Goal: Task Accomplishment & Management: Manage account settings

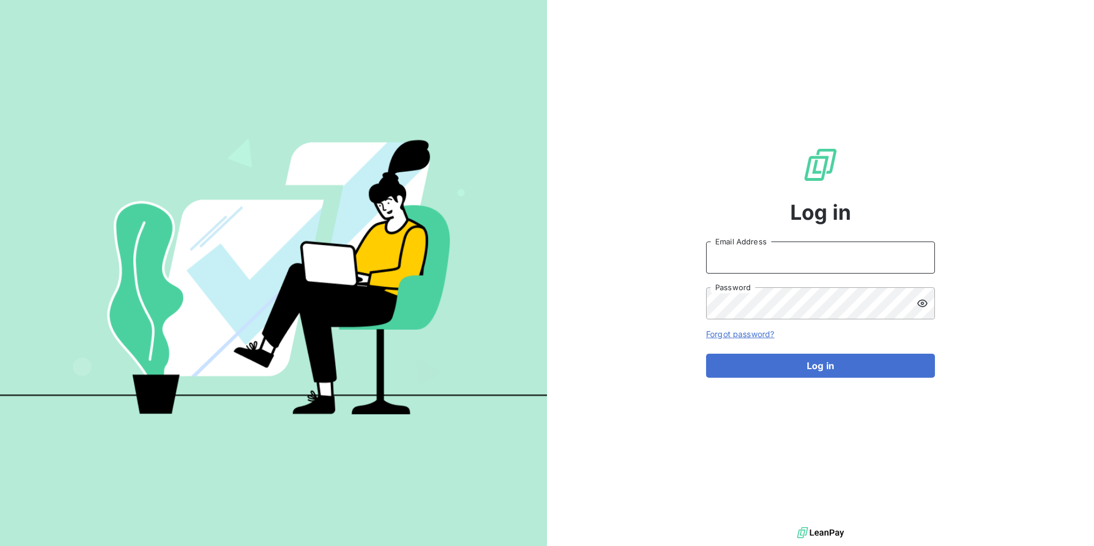
type input "[PERSON_NAME][EMAIL_ADDRESS][DOMAIN_NAME]"
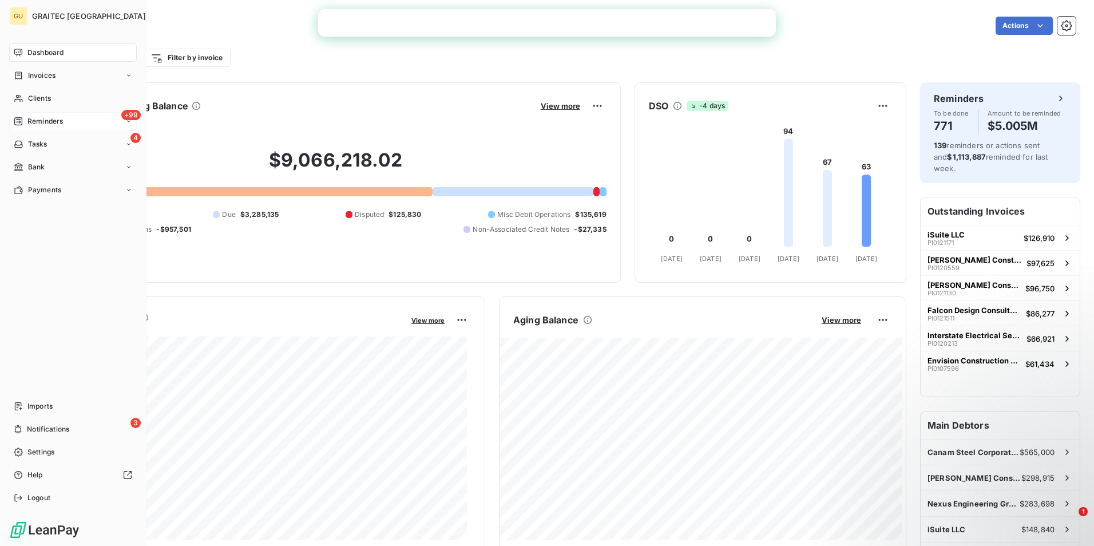
click at [45, 121] on span "Reminders" at bounding box center [44, 121] width 35 height 10
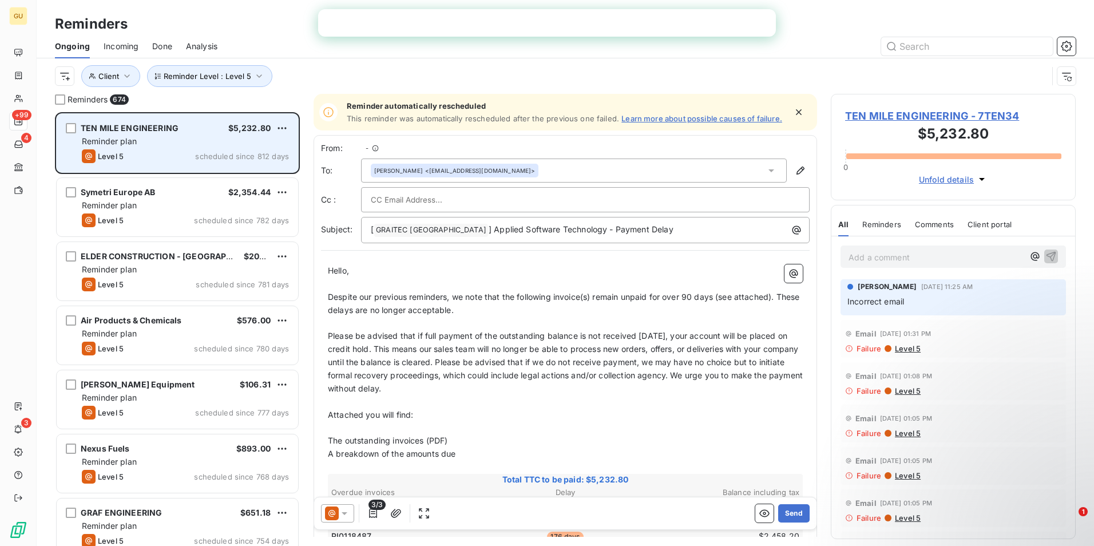
scroll to position [425, 236]
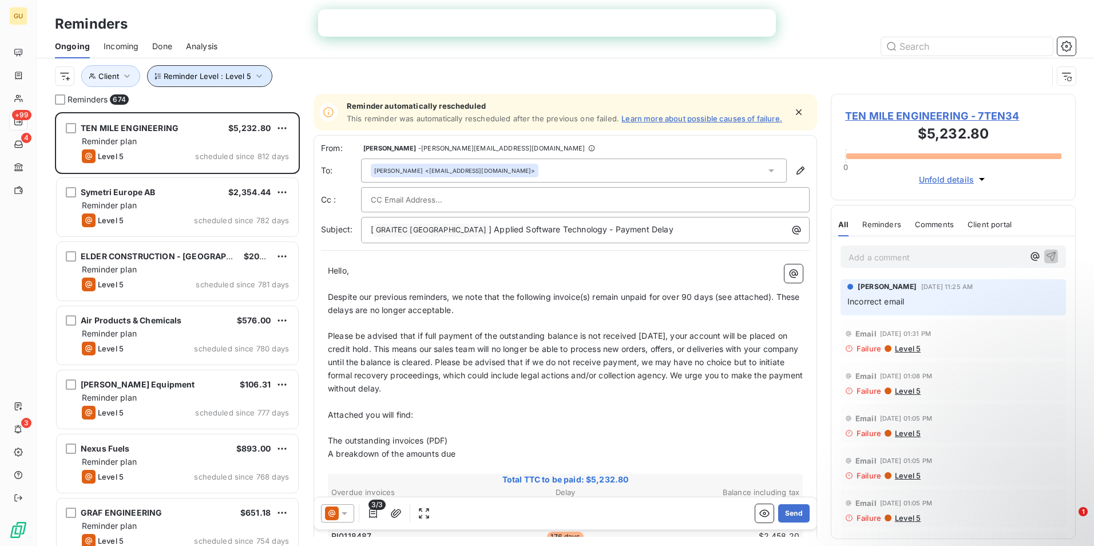
click at [256, 76] on icon "button" at bounding box center [259, 75] width 6 height 3
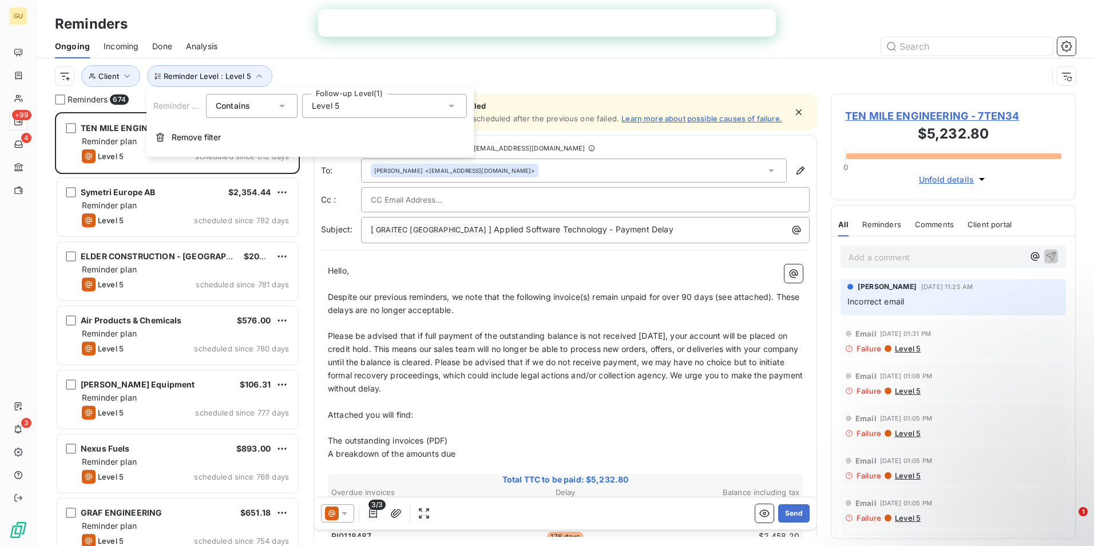
click at [459, 102] on div "Level 5" at bounding box center [384, 106] width 165 height 24
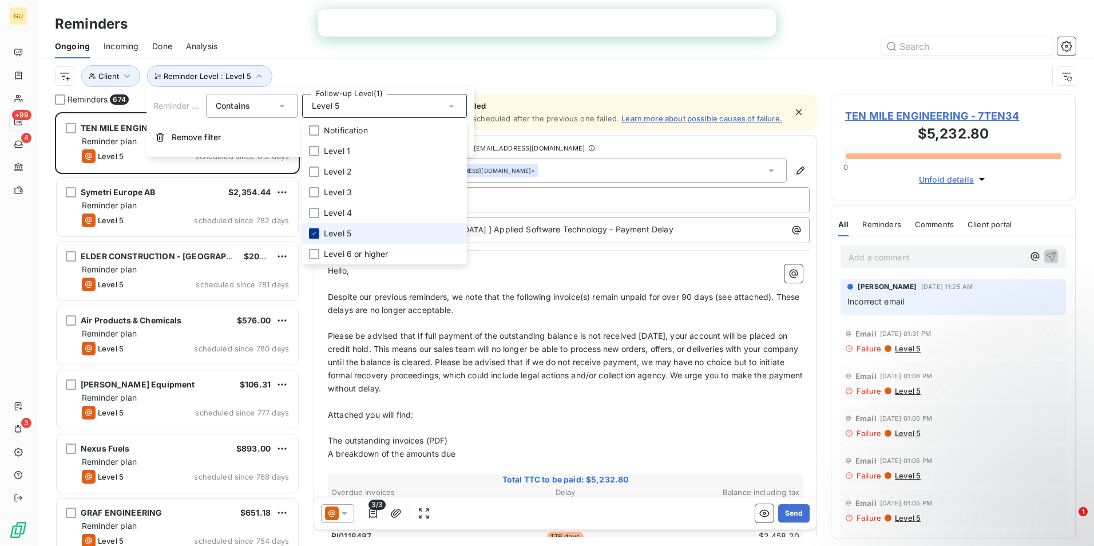
click at [315, 235] on icon at bounding box center [314, 233] width 7 height 7
click at [312, 136] on li "Notification" at bounding box center [384, 130] width 165 height 21
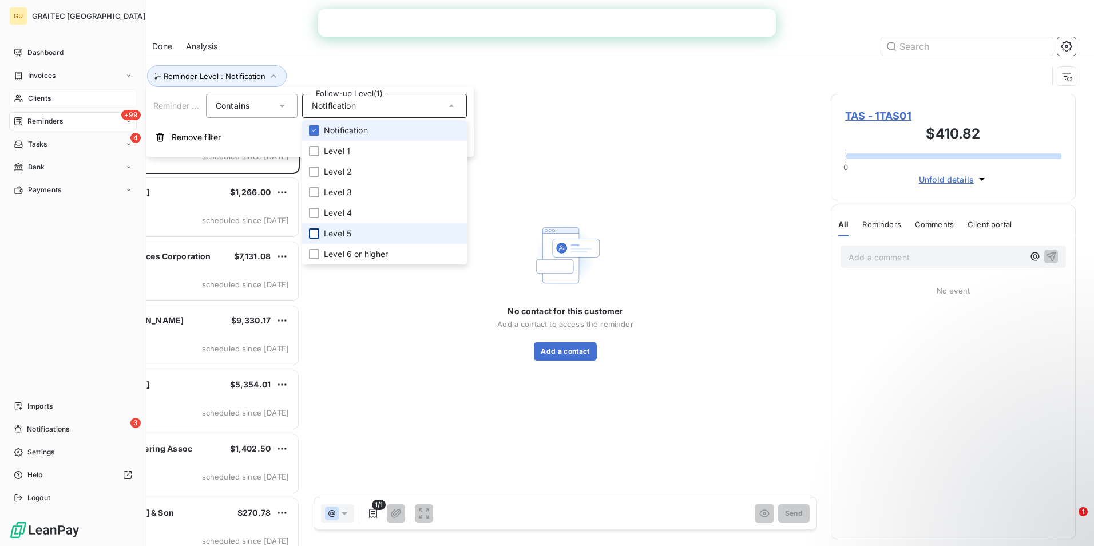
click at [45, 96] on span "Clients" at bounding box center [39, 98] width 23 height 10
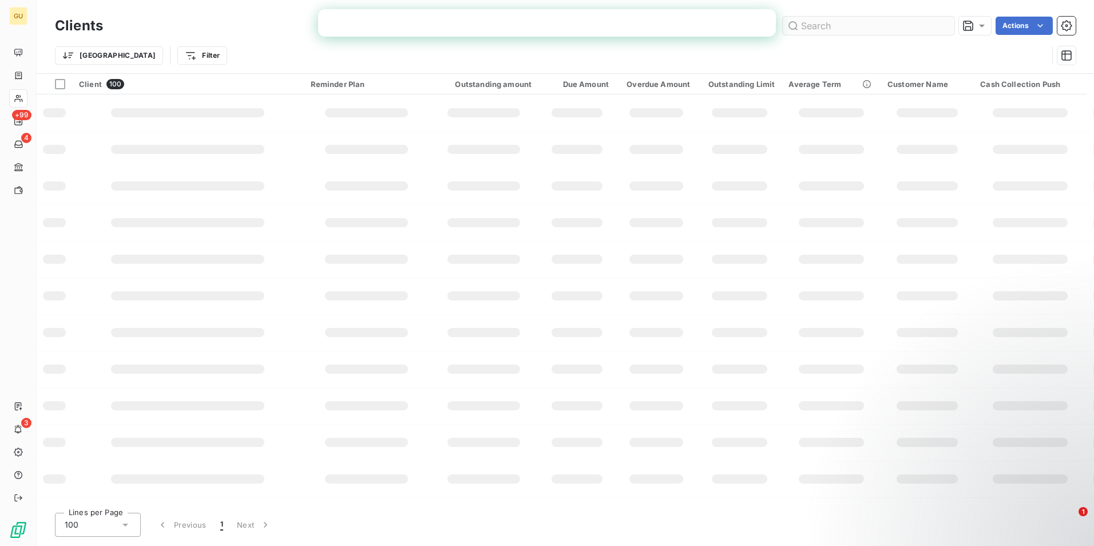
click at [833, 25] on input "text" at bounding box center [868, 26] width 172 height 18
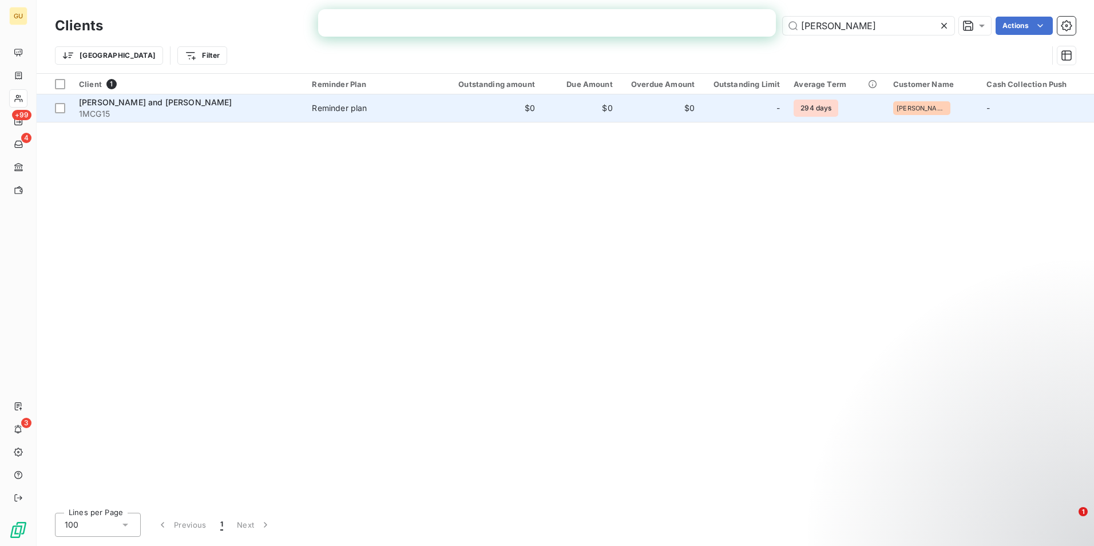
type input "[PERSON_NAME]"
click at [125, 101] on span "[PERSON_NAME] and [PERSON_NAME]" at bounding box center [155, 102] width 153 height 10
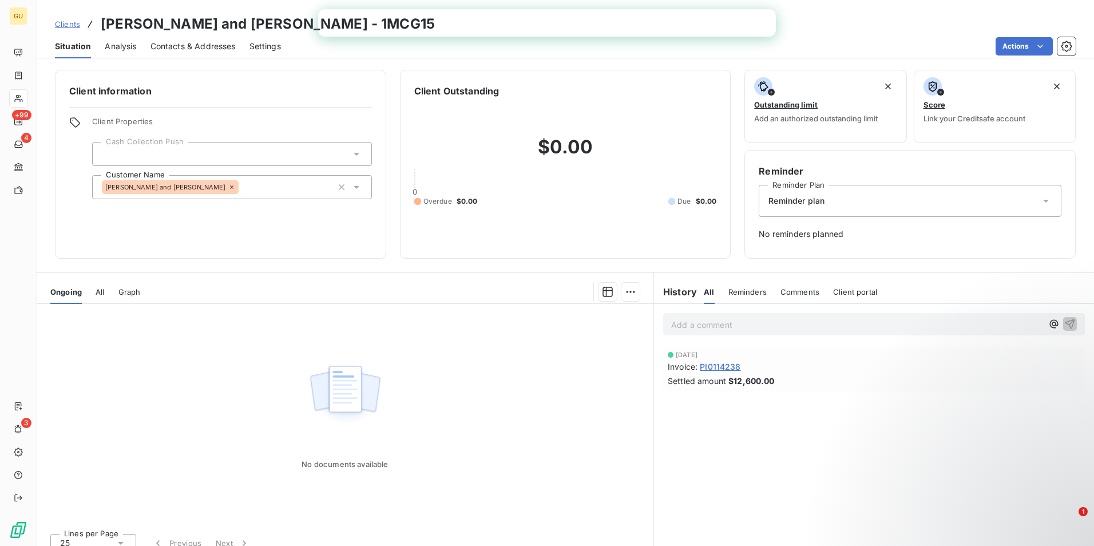
click at [761, 328] on p "Add a comment ﻿" at bounding box center [856, 324] width 371 height 14
drag, startPoint x: 710, startPoint y: 323, endPoint x: 613, endPoint y: 319, distance: 97.9
click at [613, 319] on div "Ongoing All Graph No documents available Lines per Page 25 Previous Next Histor…" at bounding box center [565, 415] width 1057 height 286
click at [1064, 323] on icon "button" at bounding box center [1069, 322] width 11 height 11
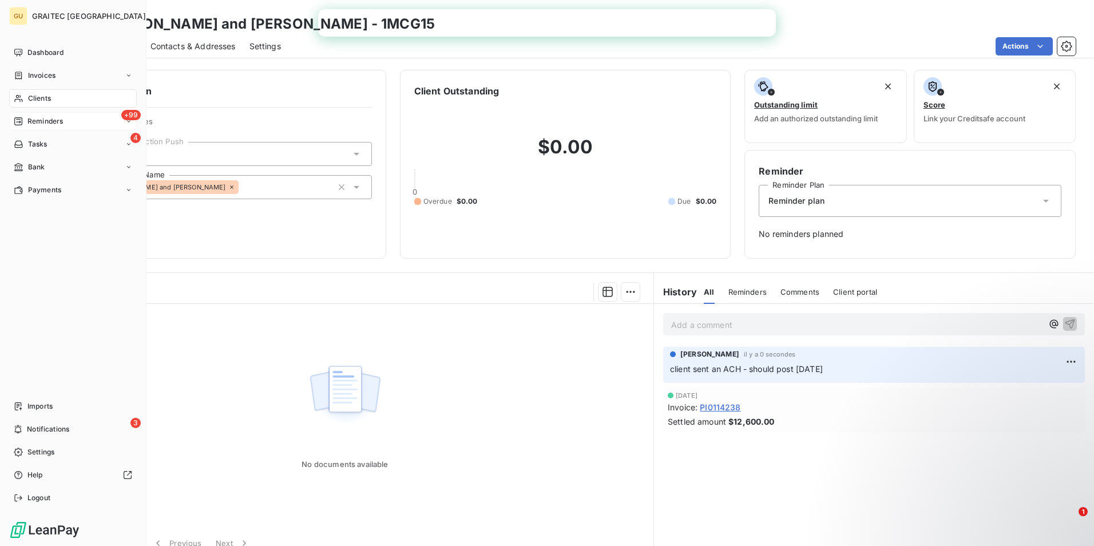
click at [42, 123] on span "Reminders" at bounding box center [44, 121] width 35 height 10
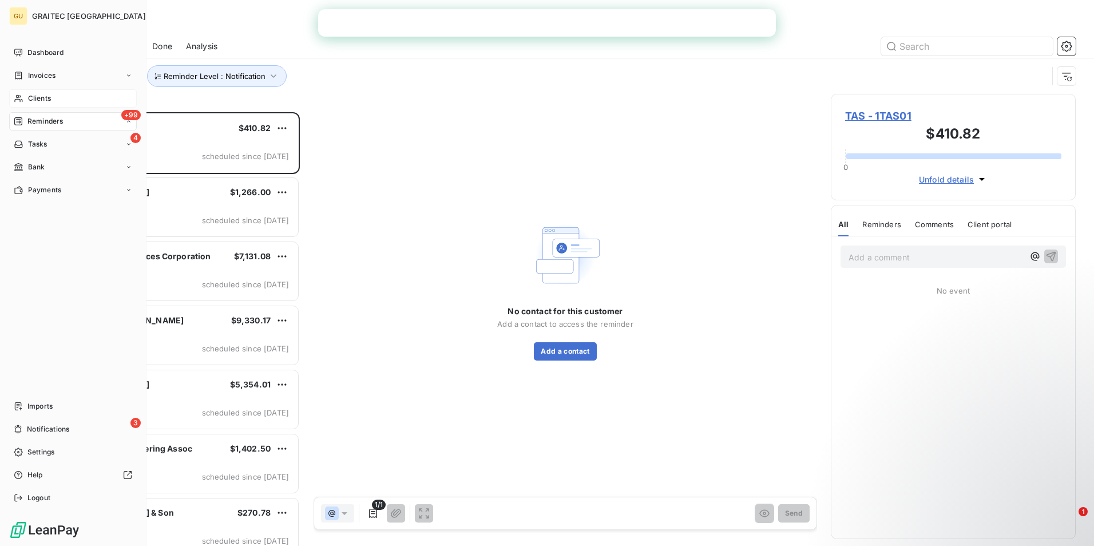
scroll to position [425, 236]
click at [76, 120] on div "+99 Reminders" at bounding box center [73, 121] width 128 height 18
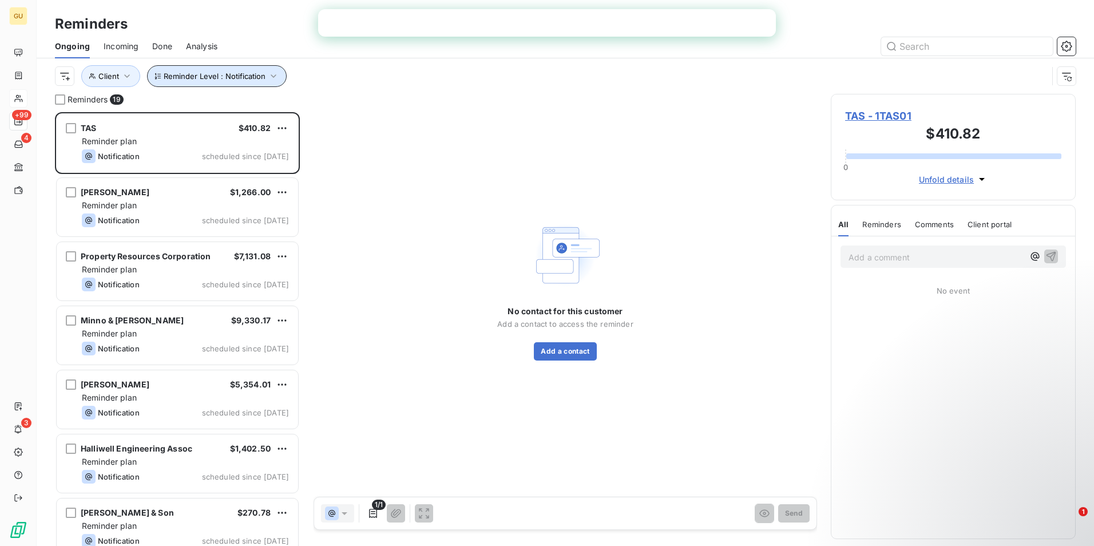
click at [272, 78] on icon "button" at bounding box center [273, 75] width 11 height 11
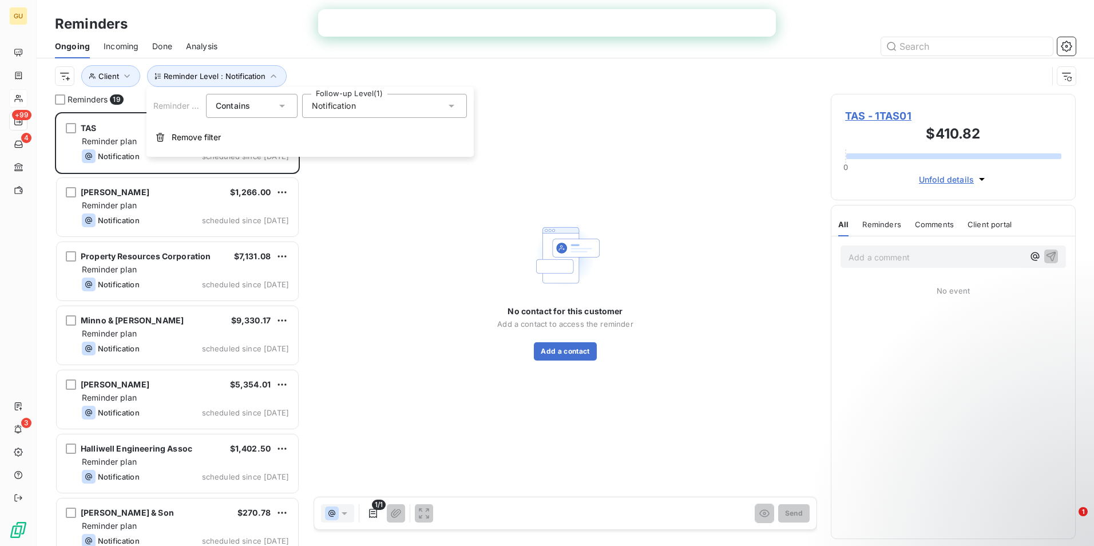
click at [451, 105] on icon at bounding box center [451, 106] width 6 height 3
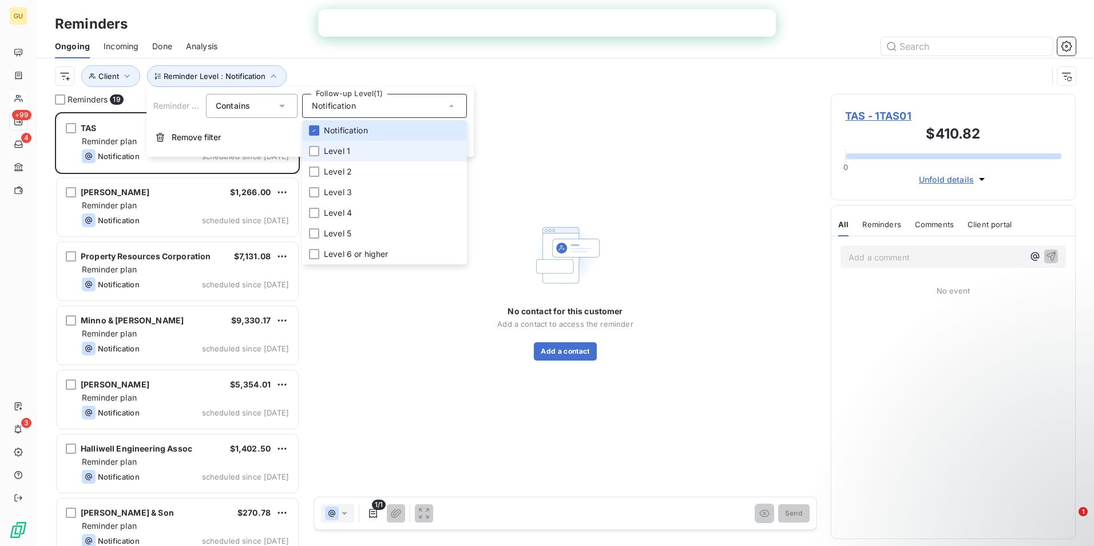
click at [320, 152] on li "Level 1" at bounding box center [384, 151] width 165 height 21
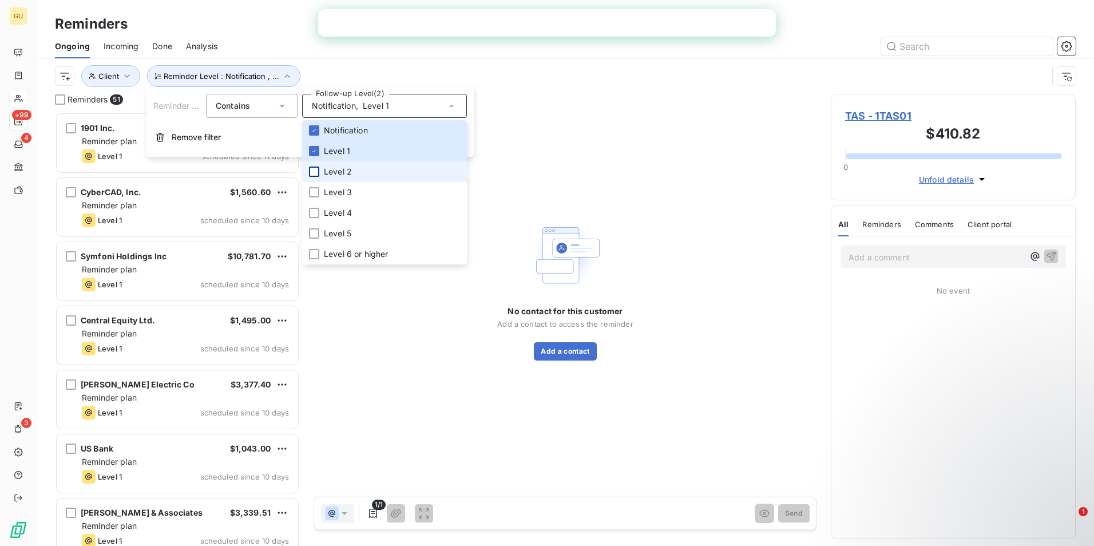
click at [312, 173] on div at bounding box center [314, 171] width 10 height 10
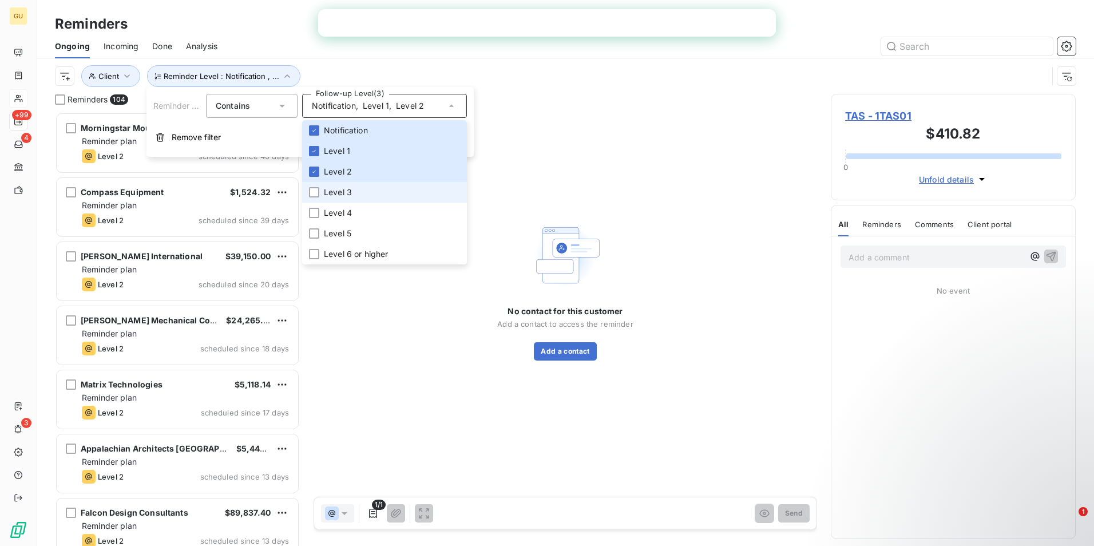
click at [315, 198] on li "Level 3" at bounding box center [384, 192] width 165 height 21
click at [315, 210] on div at bounding box center [314, 213] width 10 height 10
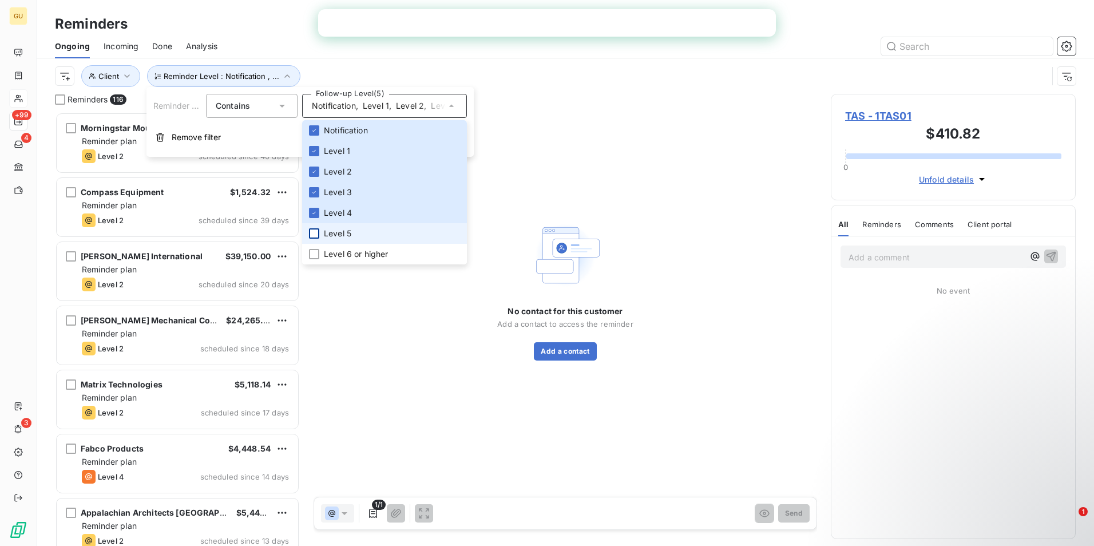
click at [317, 234] on div at bounding box center [314, 233] width 10 height 10
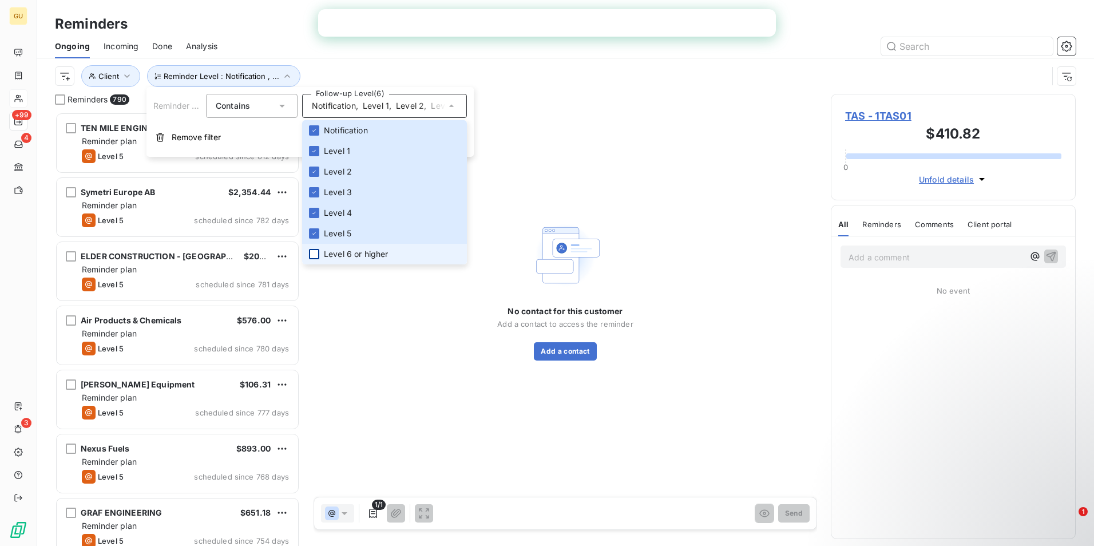
click at [314, 253] on div at bounding box center [314, 254] width 10 height 10
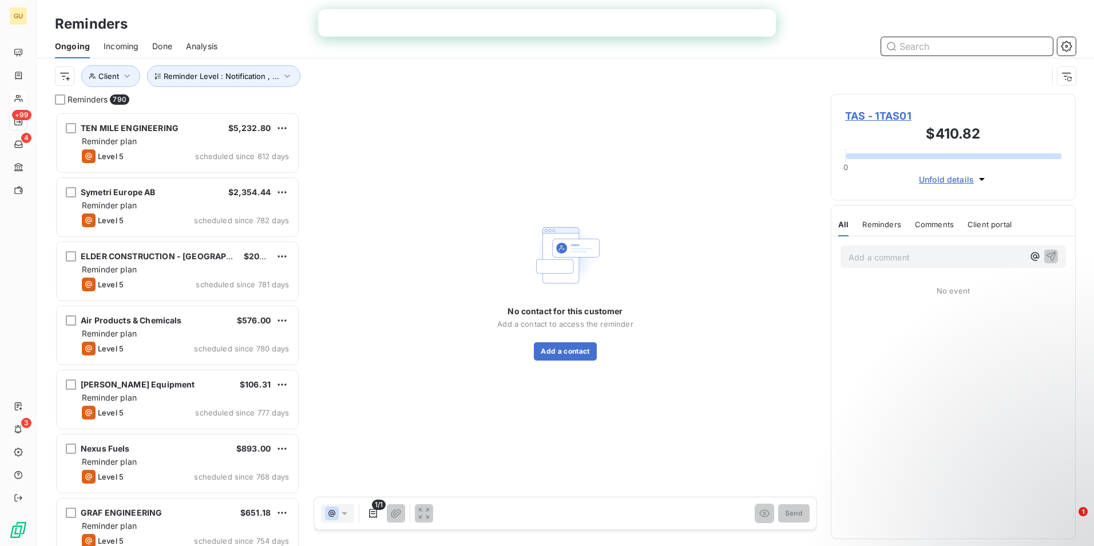
click at [933, 49] on input "text" at bounding box center [967, 46] width 172 height 18
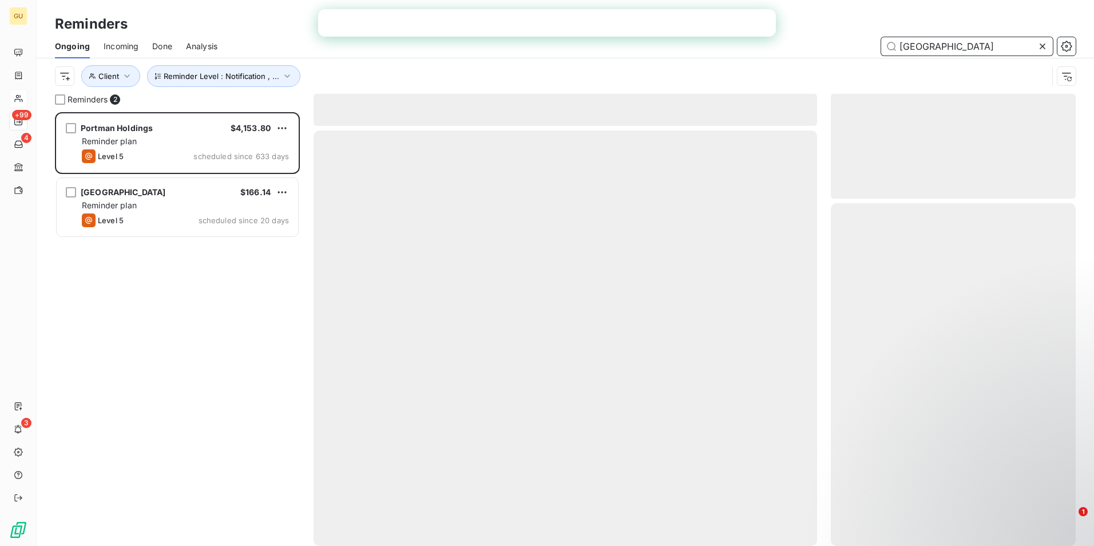
scroll to position [425, 236]
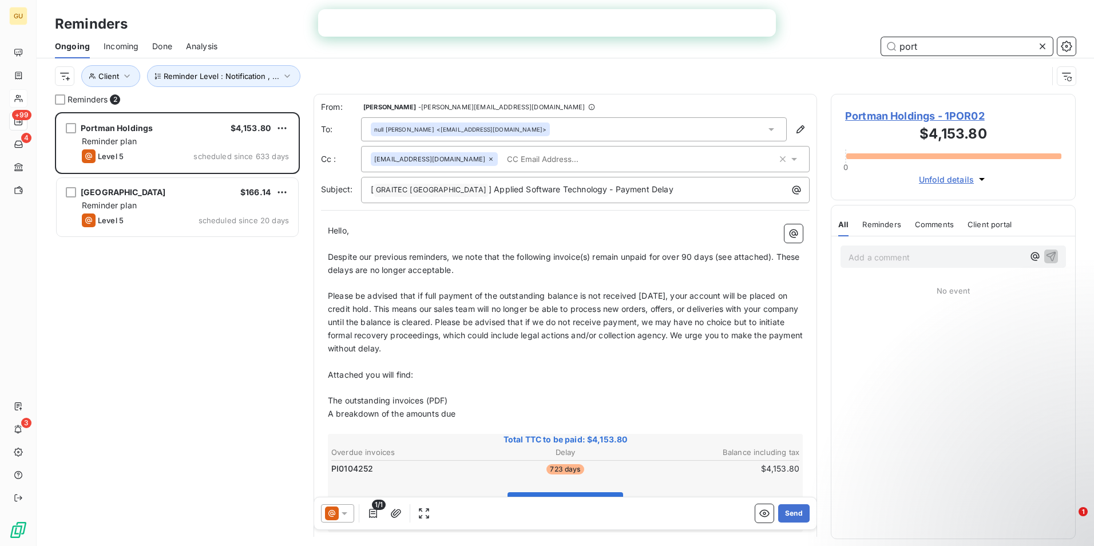
scroll to position [425, 236]
click at [288, 75] on icon "button" at bounding box center [286, 75] width 11 height 11
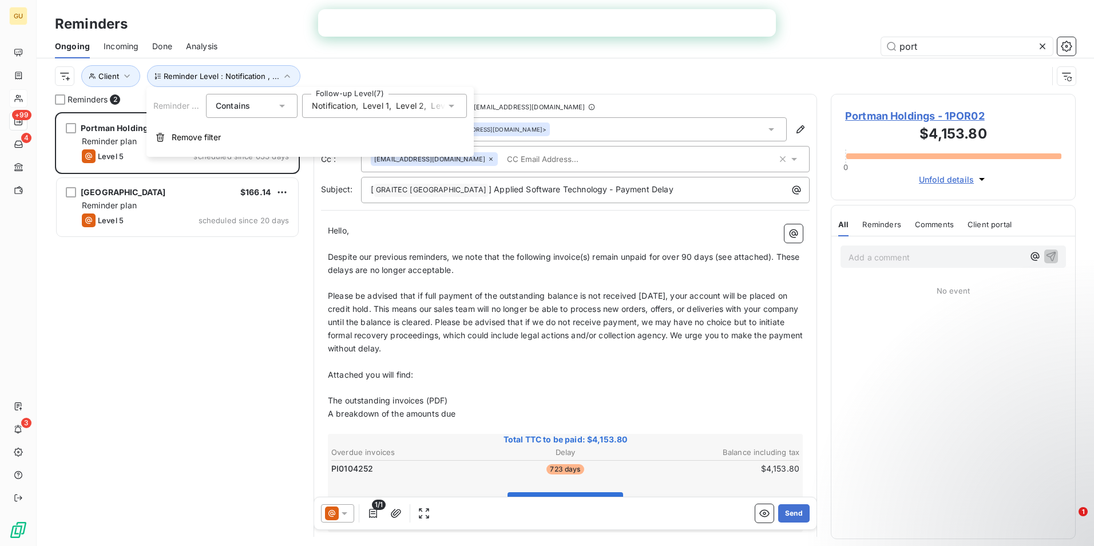
click at [455, 104] on icon at bounding box center [451, 105] width 11 height 11
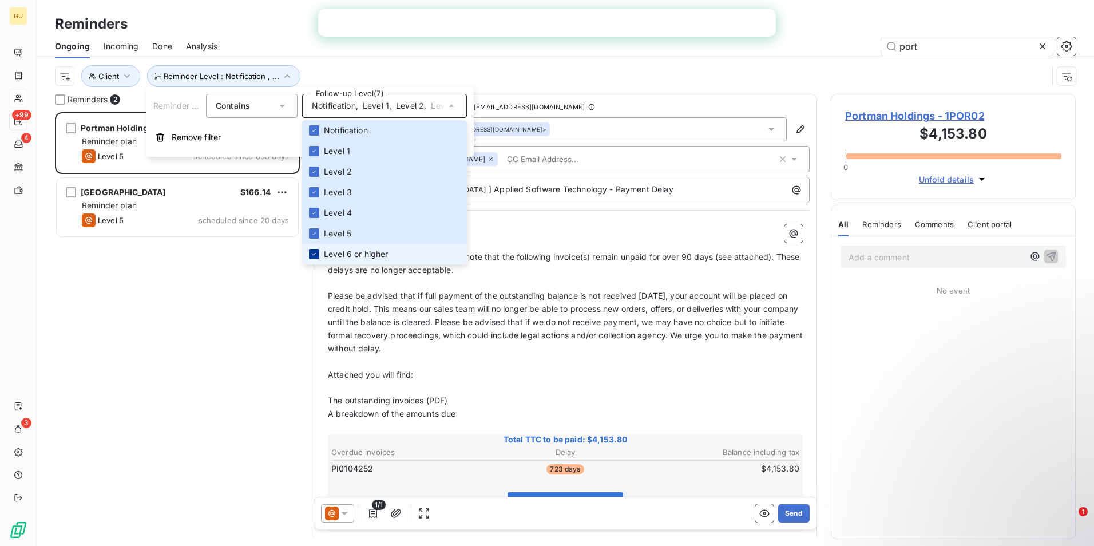
click at [315, 252] on icon at bounding box center [314, 254] width 7 height 7
click at [212, 316] on div "Portman Holdings $4,153.80 Reminder plan Level 5 scheduled since 633 days [GEOG…" at bounding box center [177, 329] width 245 height 434
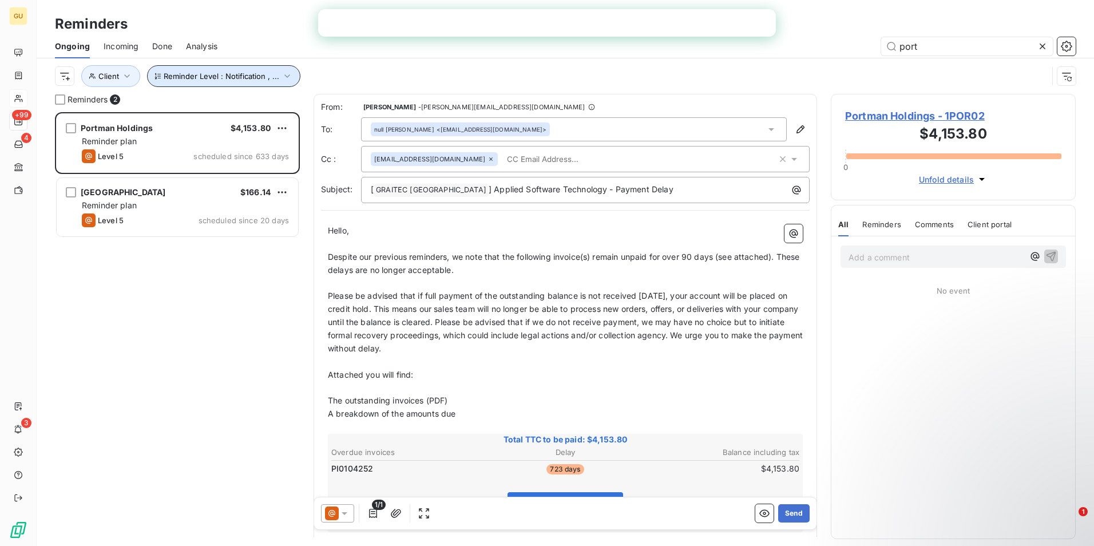
click at [287, 74] on icon "button" at bounding box center [286, 75] width 11 height 11
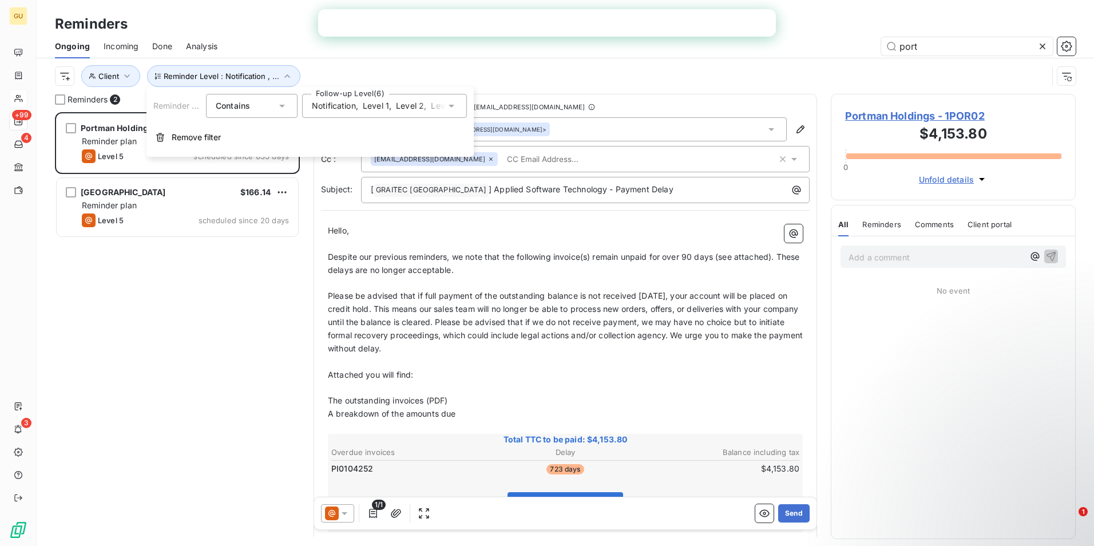
click at [453, 103] on icon at bounding box center [451, 105] width 11 height 11
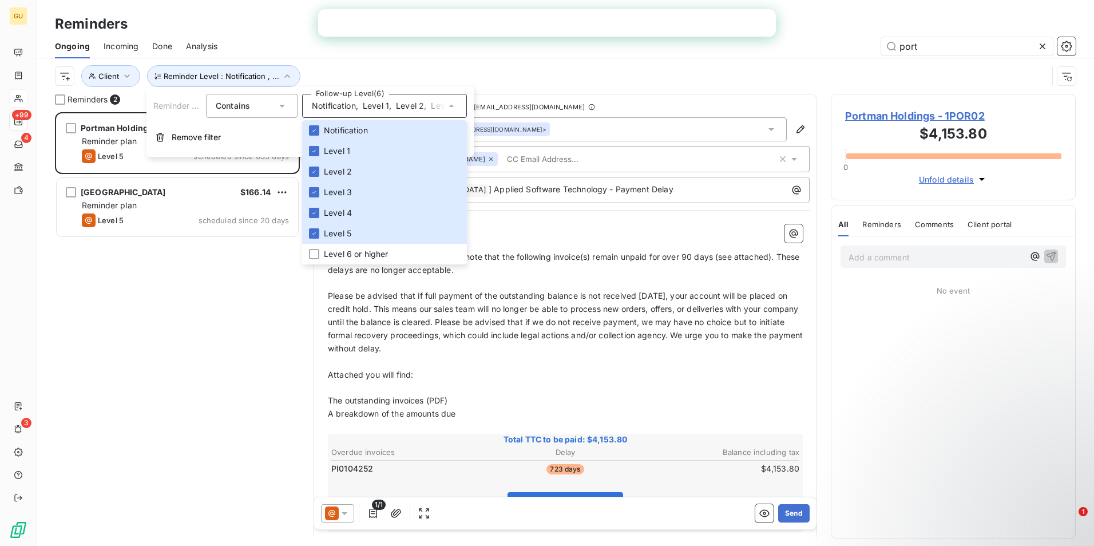
click at [197, 319] on div "Portman Holdings $4,153.80 Reminder plan Level 5 scheduled since 633 days [GEOG…" at bounding box center [177, 329] width 245 height 434
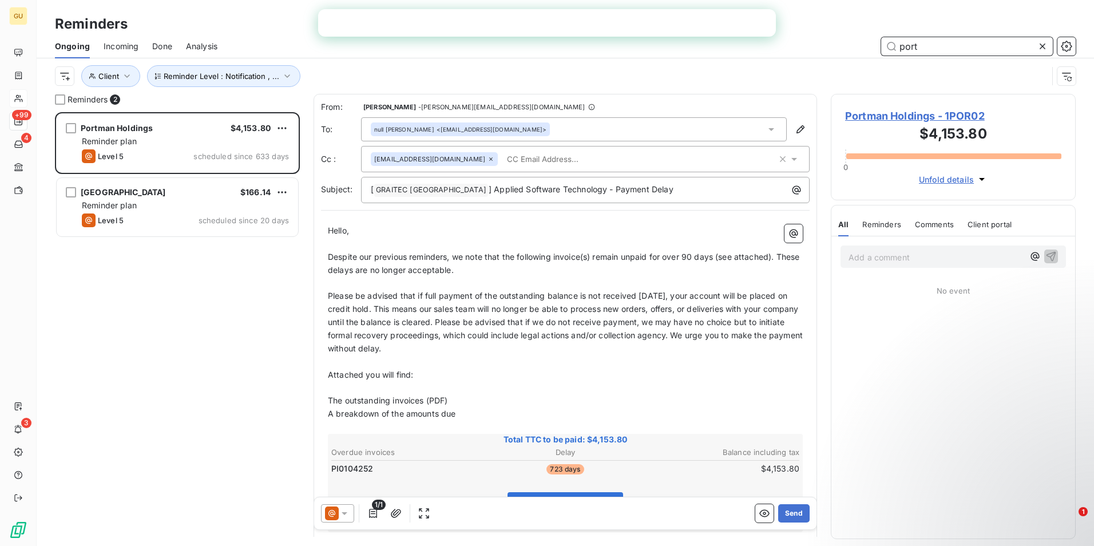
click at [943, 42] on input "port" at bounding box center [967, 46] width 172 height 18
type input "portman"
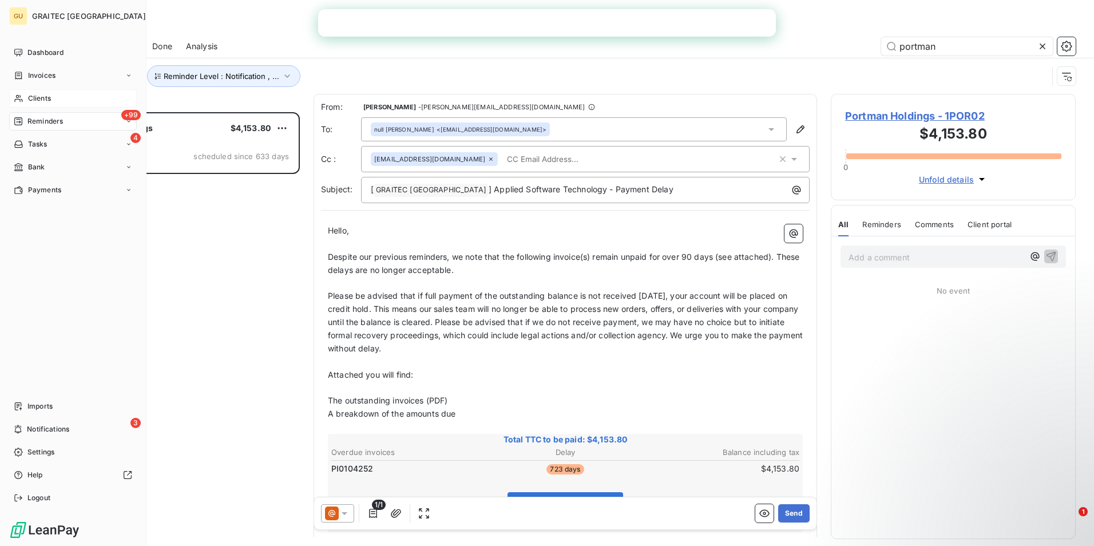
click at [70, 101] on div "Clients" at bounding box center [73, 98] width 128 height 18
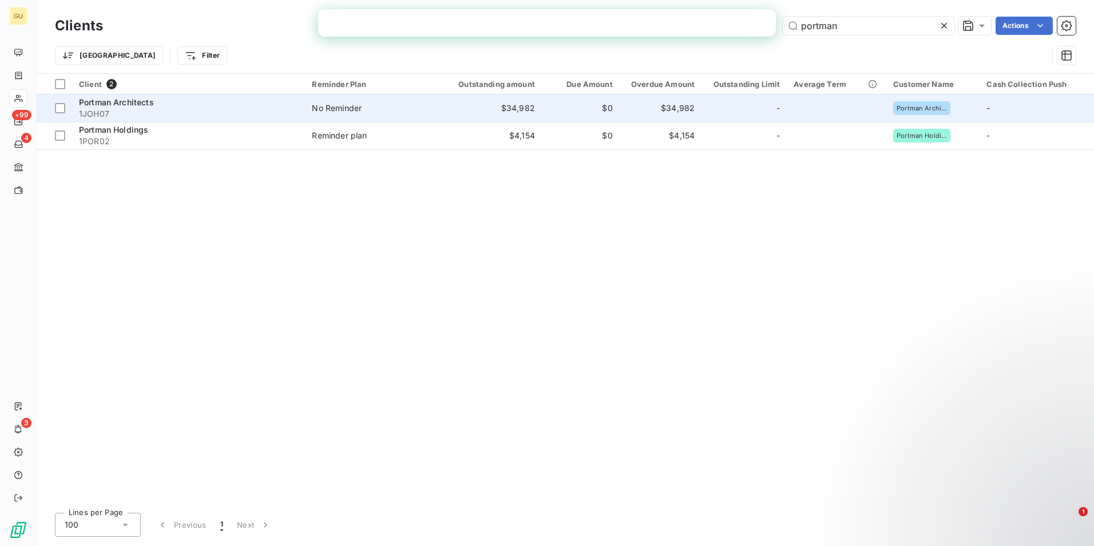
type input "portman"
click at [115, 102] on span "Portman Architects" at bounding box center [116, 102] width 75 height 10
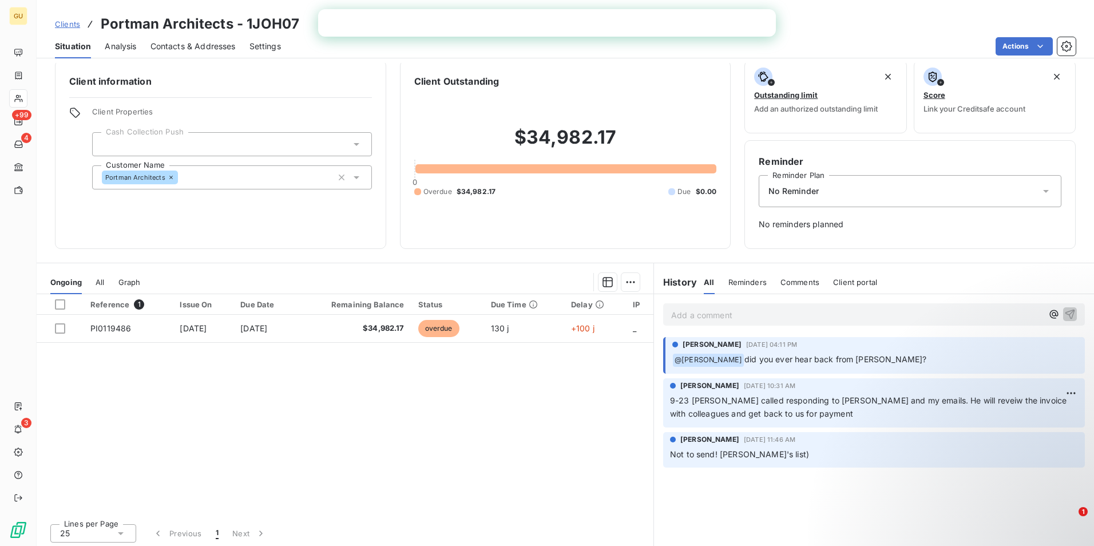
scroll to position [13, 0]
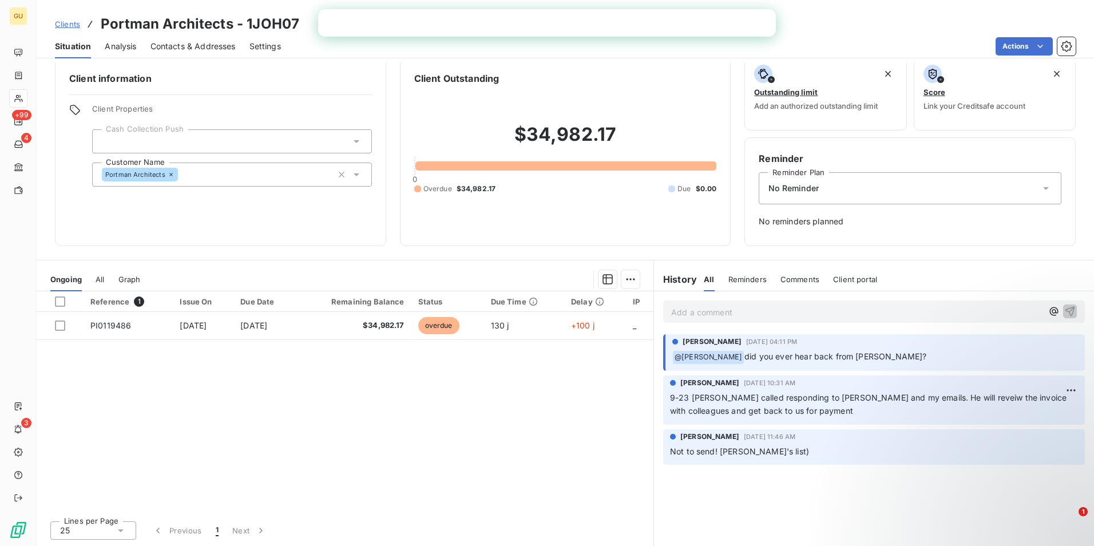
click at [709, 313] on p "Add a comment ﻿" at bounding box center [856, 312] width 371 height 14
click at [838, 314] on p "[DATE] client will pay by credit card -" at bounding box center [856, 311] width 371 height 13
click at [1064, 309] on icon "button" at bounding box center [1069, 310] width 11 height 11
